Goal: Task Accomplishment & Management: Use online tool/utility

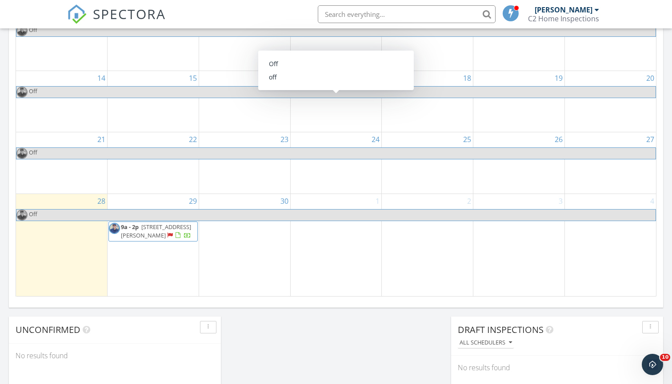
scroll to position [522, 0]
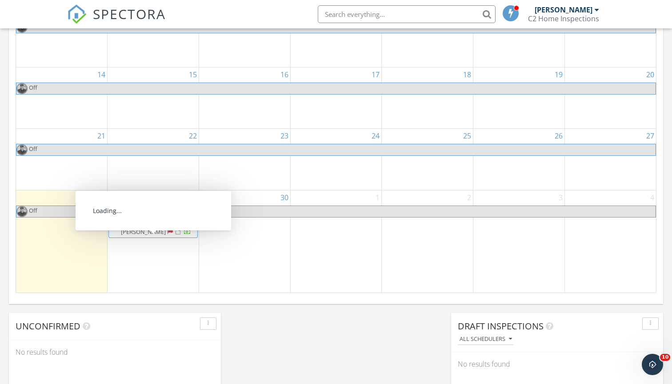
click at [143, 236] on span "[STREET_ADDRESS][PERSON_NAME]" at bounding box center [156, 227] width 70 height 16
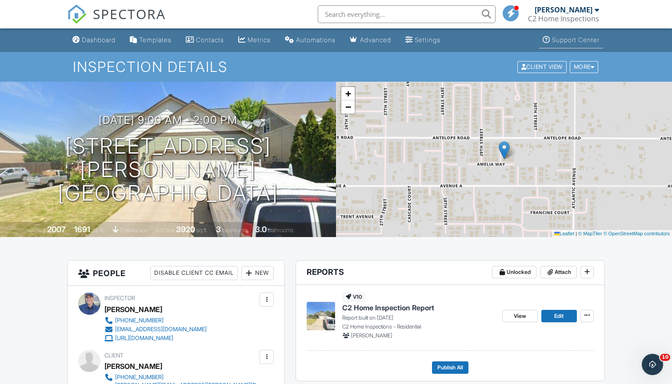
click at [579, 42] on div "Support Center" at bounding box center [576, 40] width 48 height 8
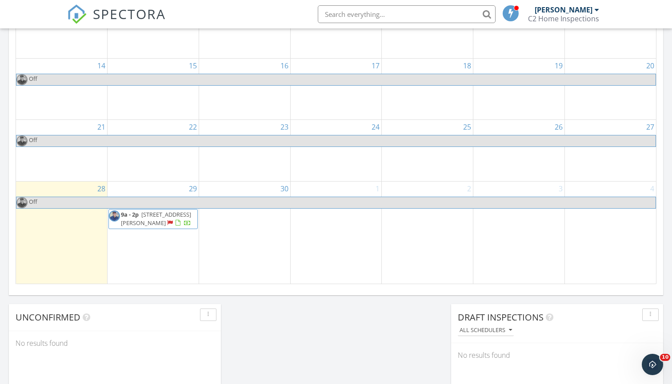
scroll to position [536, 0]
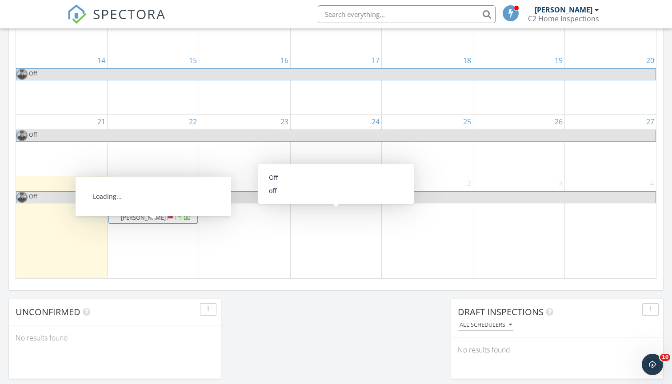
click at [149, 222] on span "[STREET_ADDRESS][PERSON_NAME]" at bounding box center [156, 213] width 70 height 16
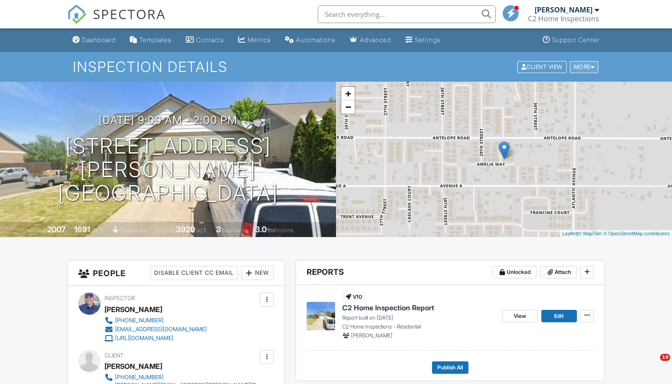
click at [592, 66] on div at bounding box center [592, 67] width 4 height 6
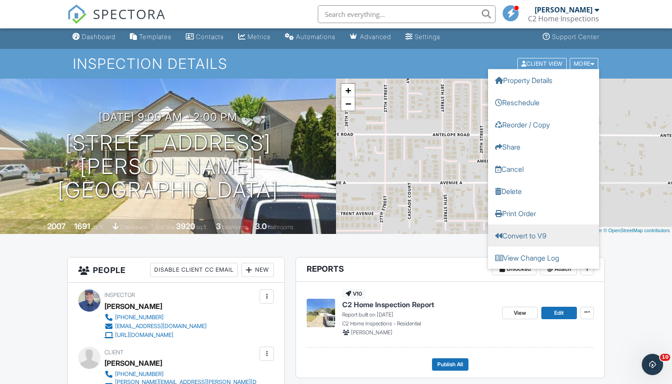
scroll to position [3, 0]
click at [546, 239] on link "Convert to V9" at bounding box center [543, 236] width 111 height 22
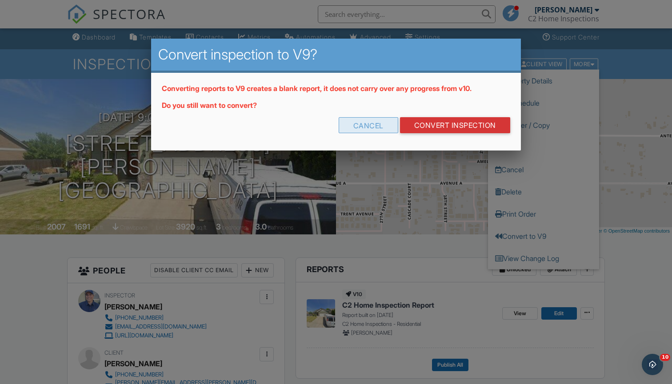
click at [356, 127] on div "Cancel" at bounding box center [369, 125] width 60 height 16
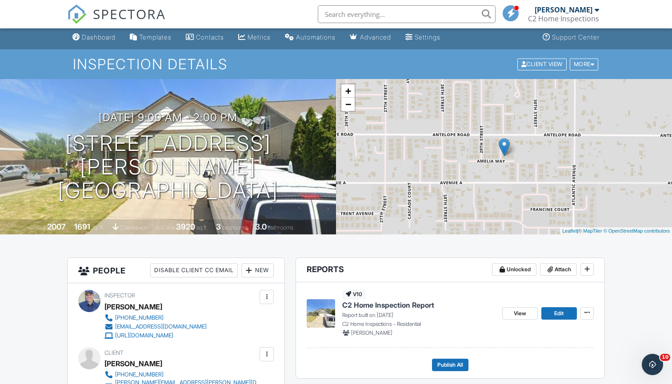
click at [415, 127] on div "+ − Leaflet | © MapTiler © OpenStreetMap contributors" at bounding box center [504, 156] width 336 height 155
